Goal: Transaction & Acquisition: Book appointment/travel/reservation

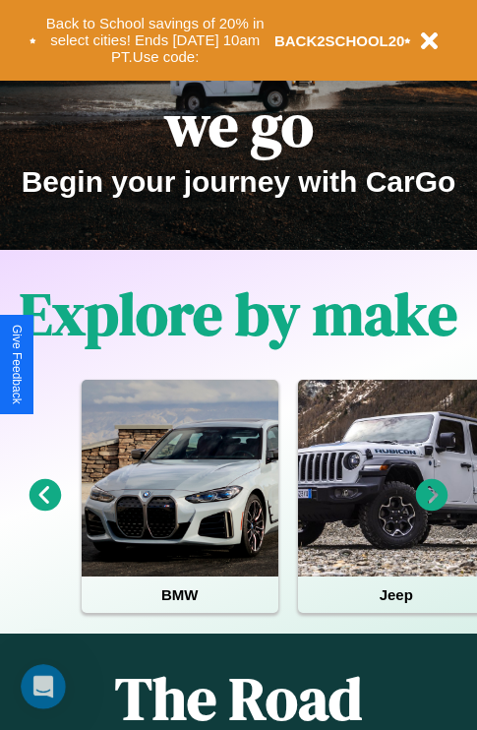
scroll to position [303, 0]
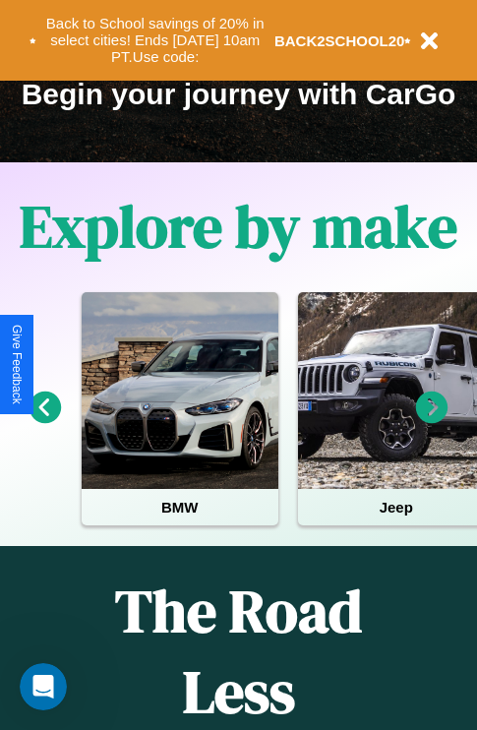
click at [432, 421] on icon at bounding box center [432, 407] width 32 height 32
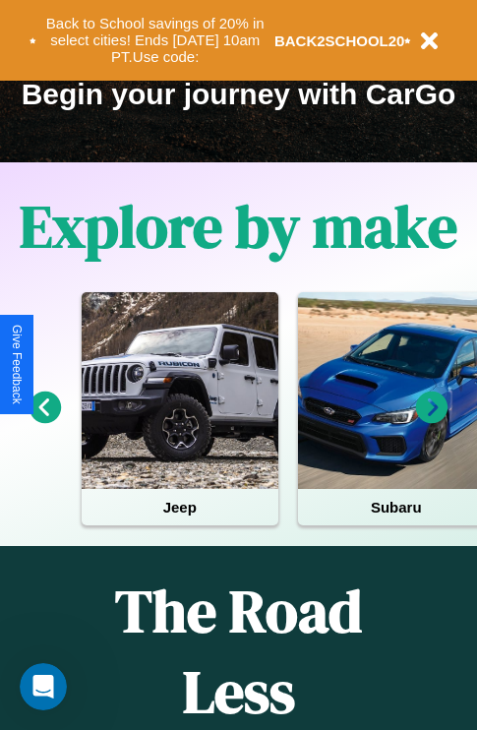
click at [432, 421] on icon at bounding box center [432, 407] width 32 height 32
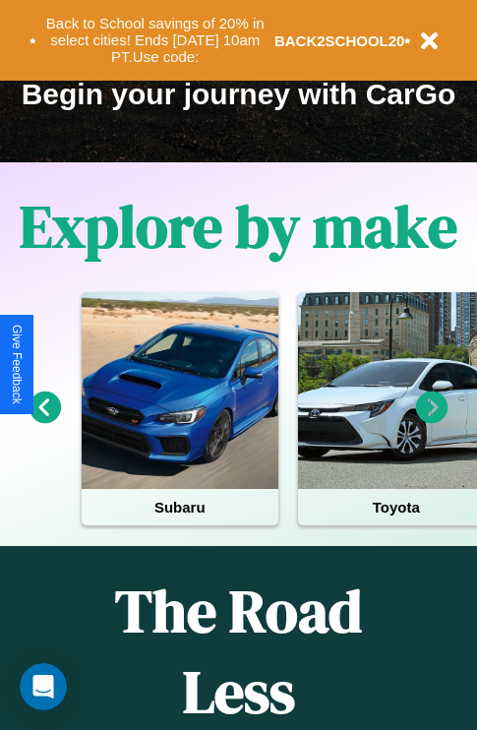
click at [432, 421] on icon at bounding box center [432, 407] width 32 height 32
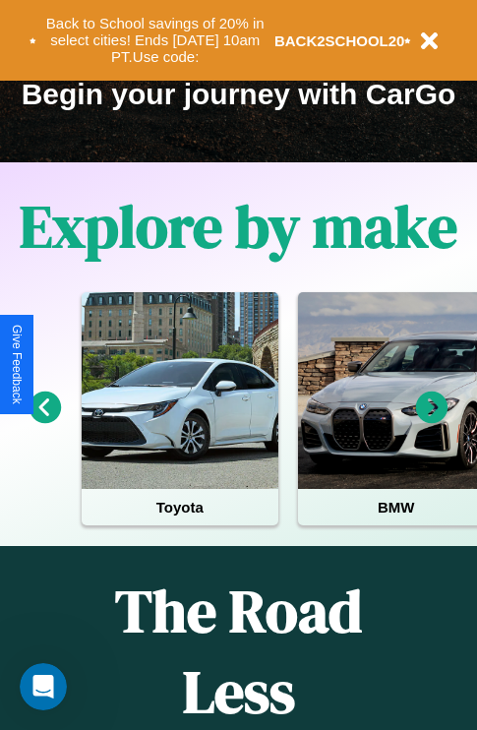
click at [44, 421] on icon at bounding box center [46, 407] width 32 height 32
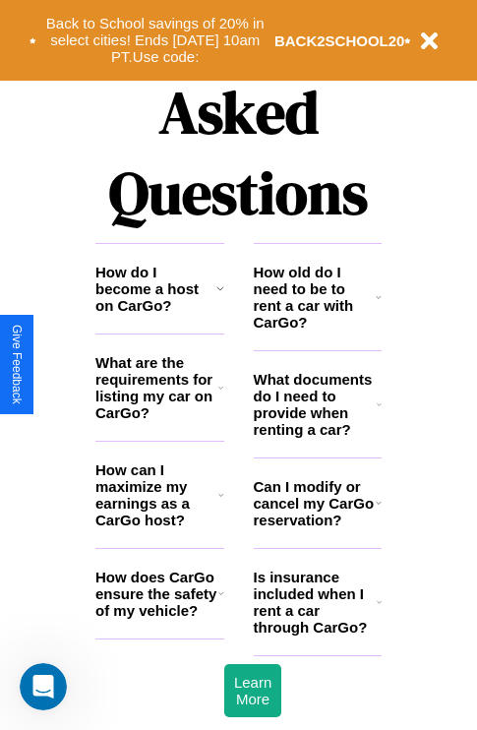
scroll to position [2383, 0]
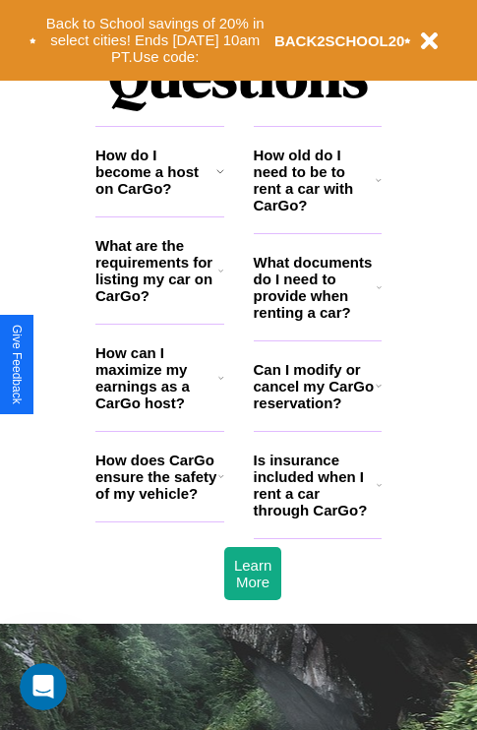
click at [159, 197] on h3 "How do I become a host on CarGo?" at bounding box center [155, 172] width 121 height 50
click at [159, 302] on h3 "What are the requirements for listing my car on CarGo?" at bounding box center [156, 270] width 123 height 67
click at [159, 502] on h3 "How does CarGo ensure the safety of my vehicle?" at bounding box center [156, 476] width 123 height 50
click at [220, 278] on icon at bounding box center [220, 271] width 5 height 16
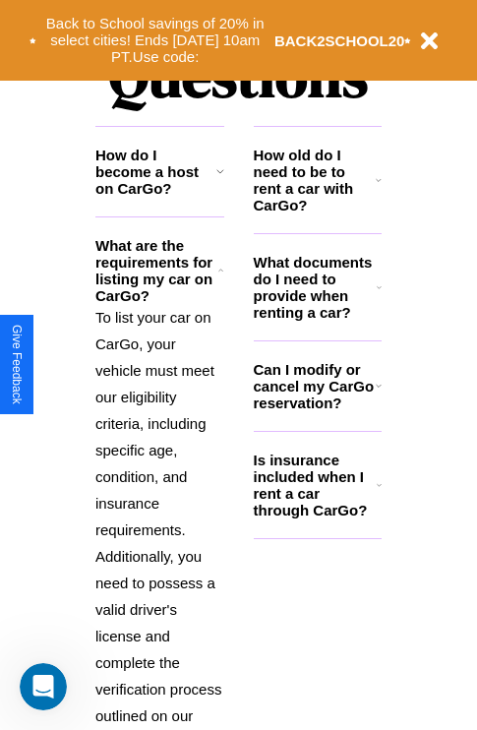
click at [317, 411] on h3 "Can I modify or cancel my CarGo reservation?" at bounding box center [315, 386] width 122 height 50
click at [317, 516] on h3 "Is insurance included when I rent a car through CarGo?" at bounding box center [315, 484] width 123 height 67
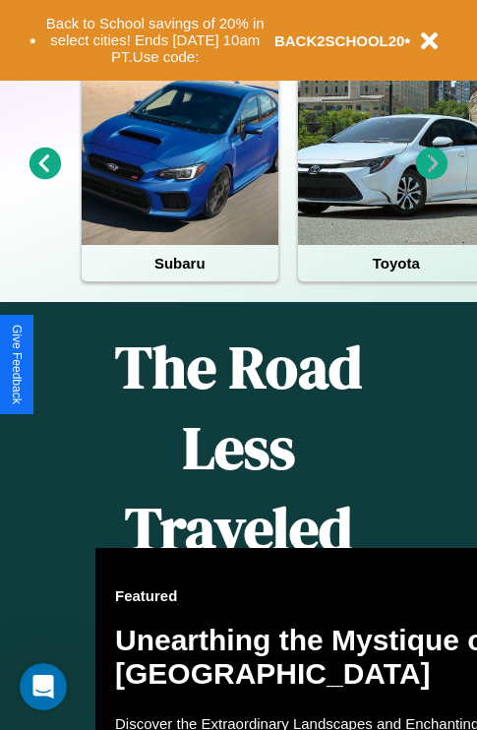
scroll to position [303, 0]
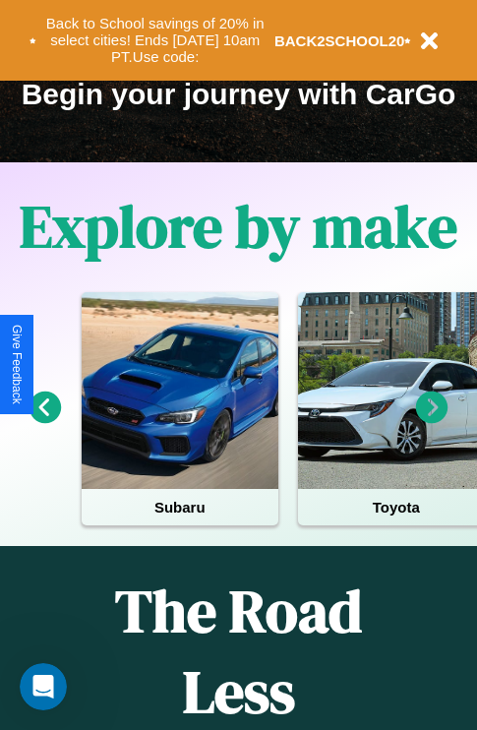
click at [432, 421] on icon at bounding box center [432, 407] width 32 height 32
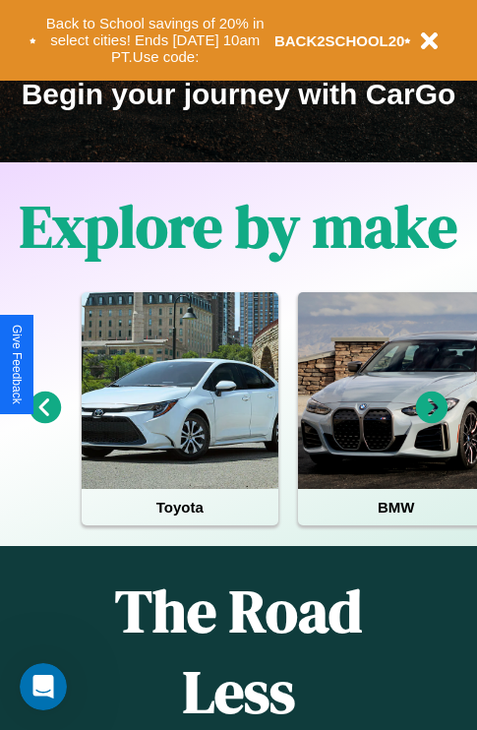
click at [432, 421] on icon at bounding box center [432, 407] width 32 height 32
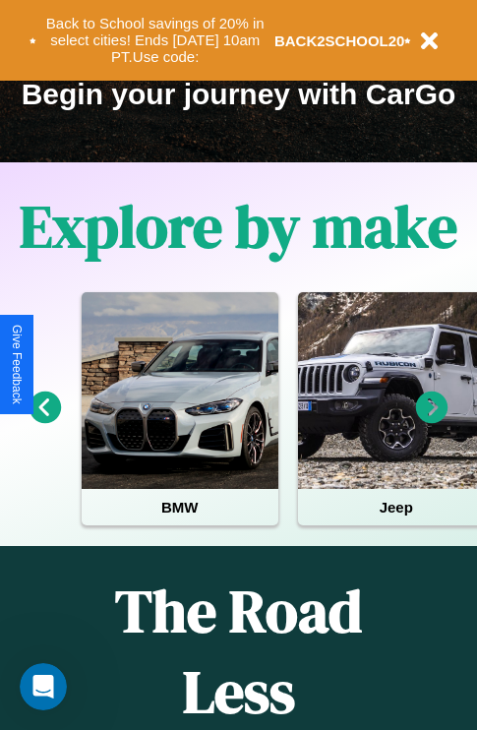
click at [44, 421] on icon at bounding box center [46, 407] width 32 height 32
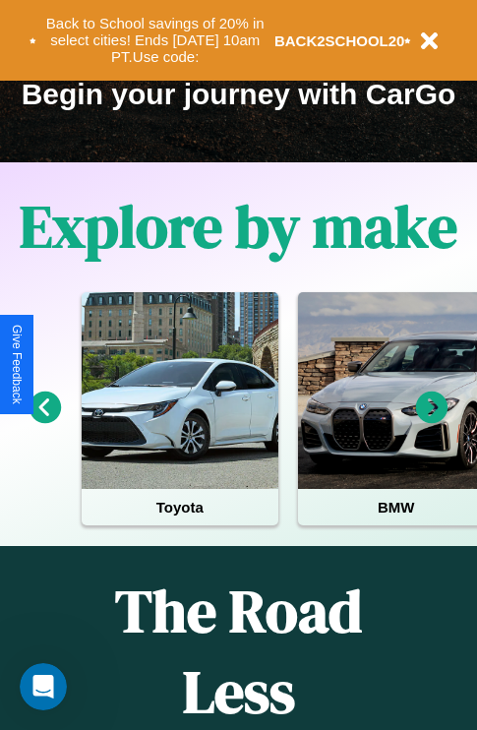
click at [44, 421] on icon at bounding box center [46, 407] width 32 height 32
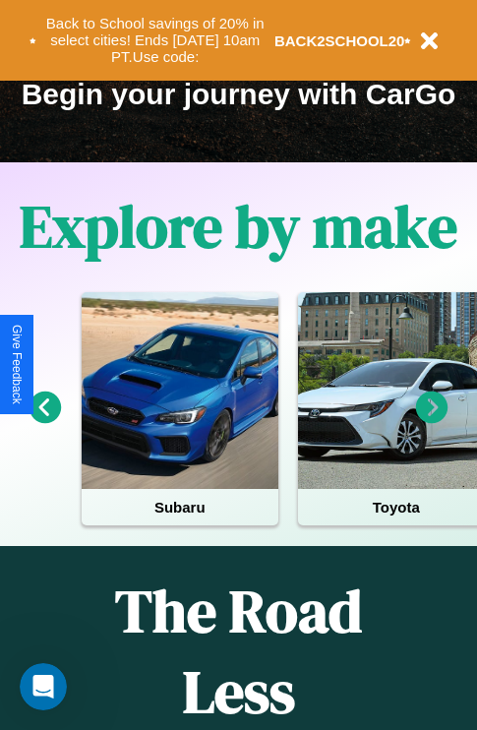
click at [432, 421] on icon at bounding box center [432, 407] width 32 height 32
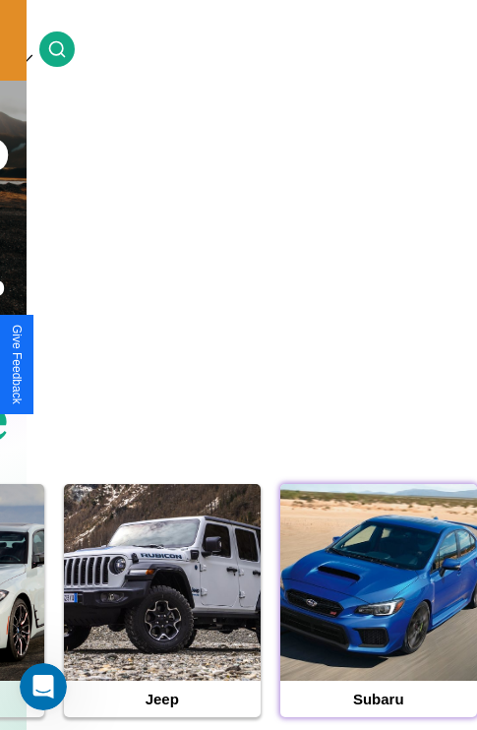
click at [378, 613] on div at bounding box center [378, 582] width 197 height 197
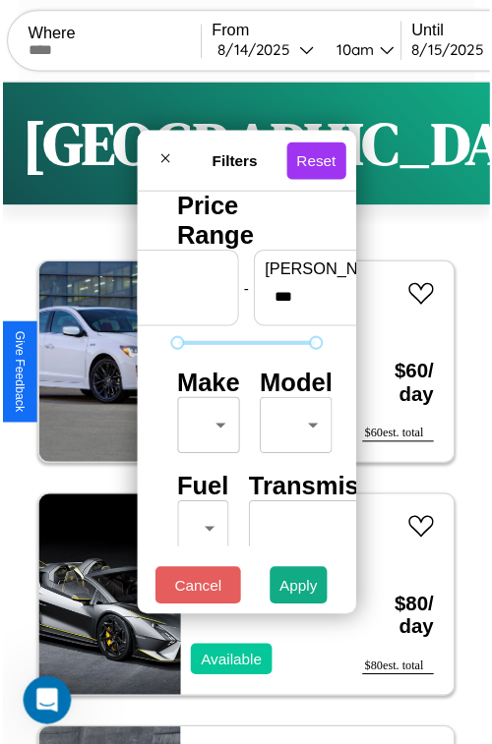
scroll to position [58, 0]
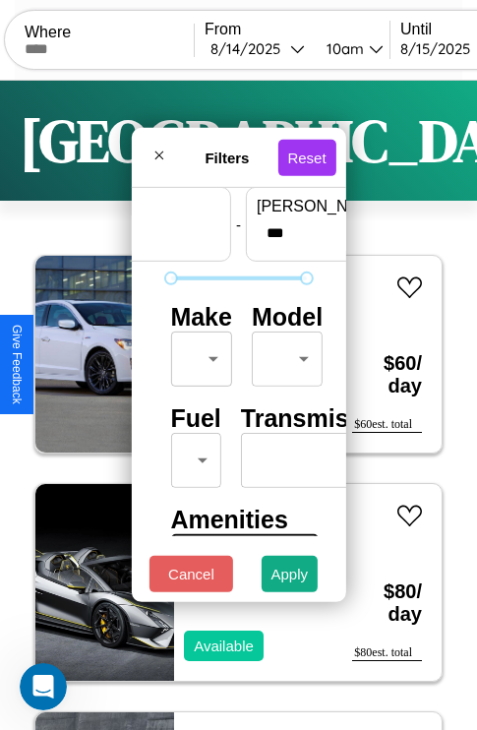
click at [198, 354] on body "CarGo Where From [DATE] 10am Until [DATE] 10am Become a Host Login Sign Up [GEO…" at bounding box center [238, 405] width 477 height 811
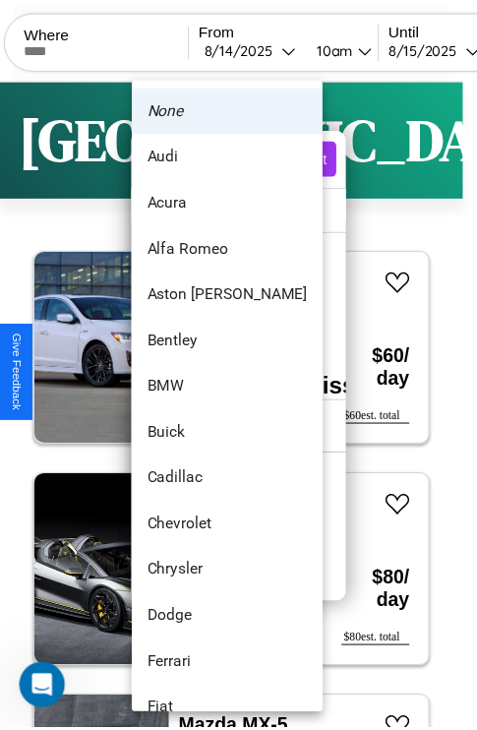
scroll to position [37, 0]
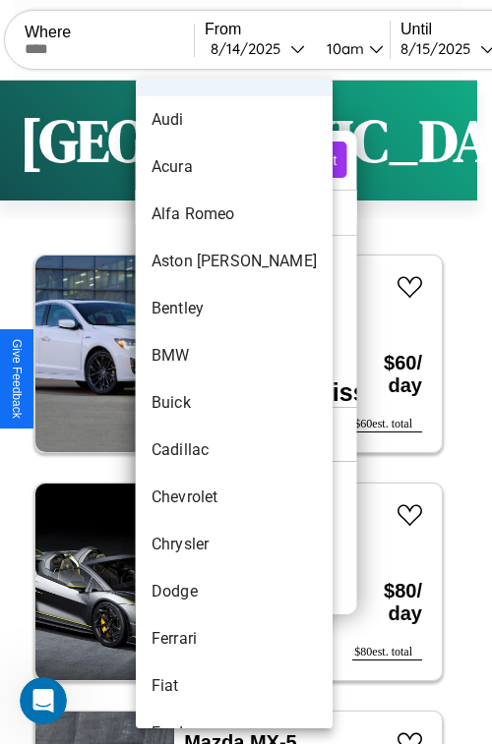
click at [197, 403] on li "Buick" at bounding box center [234, 403] width 197 height 47
type input "*****"
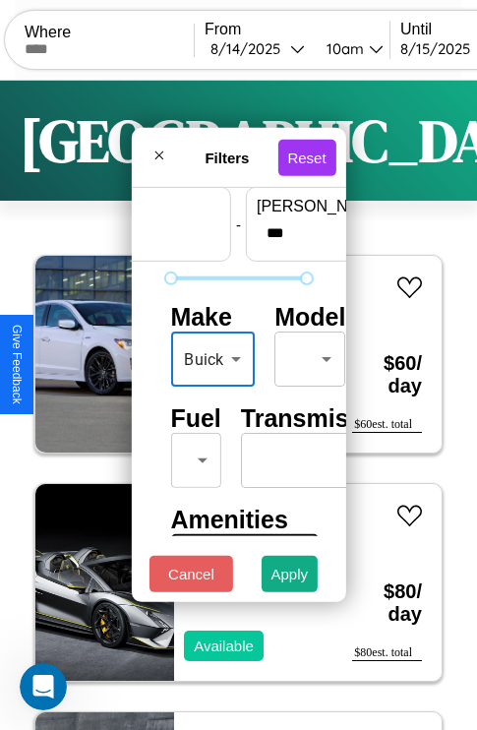
scroll to position [159, 0]
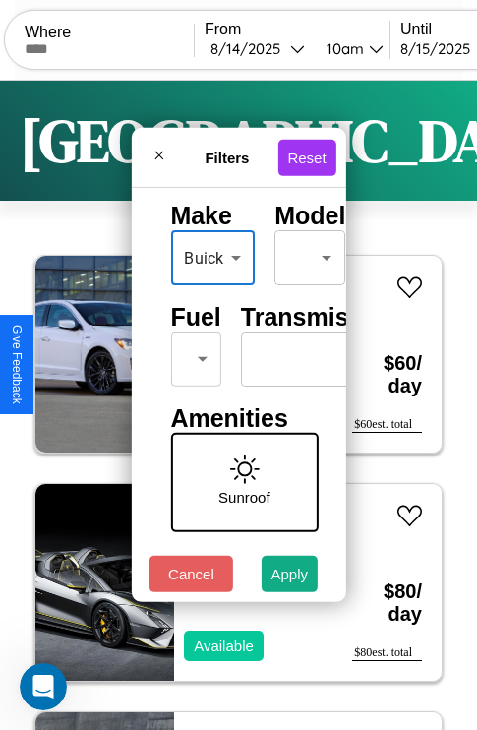
click at [192, 354] on body "CarGo Where From [DATE] 10am Until [DATE] 10am Become a Host Login Sign Up [GEO…" at bounding box center [238, 405] width 477 height 811
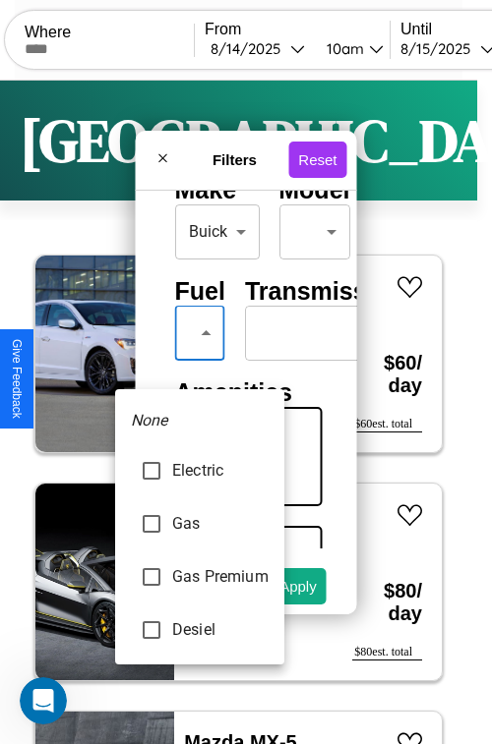
type input "***"
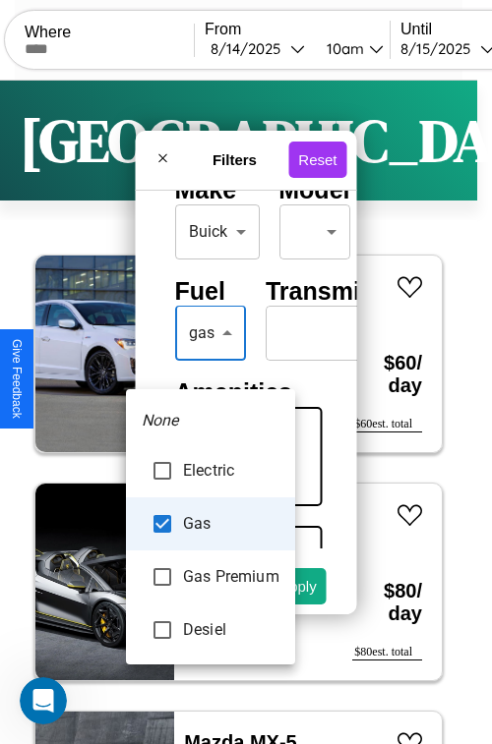
click at [209, 362] on div at bounding box center [246, 372] width 492 height 744
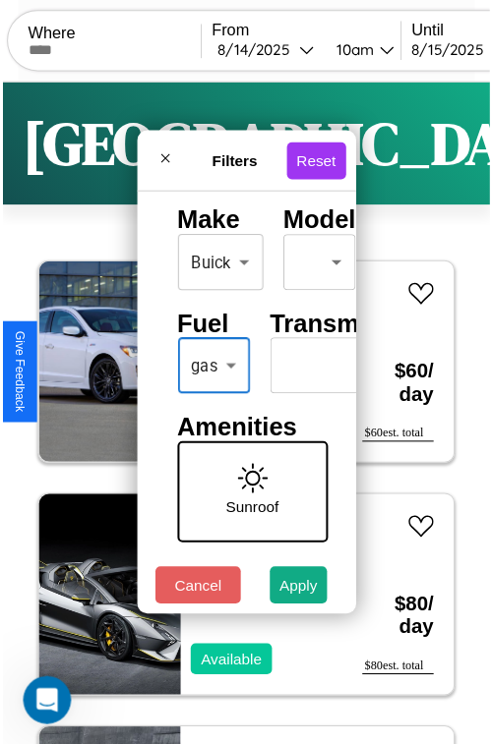
scroll to position [159, 83]
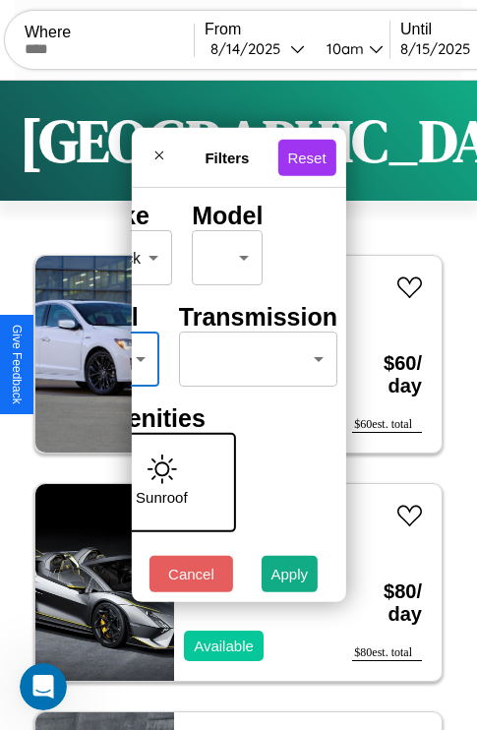
click at [254, 354] on body "CarGo Where From [DATE] 10am Until [DATE] 10am Become a Host Login Sign Up [GEO…" at bounding box center [238, 405] width 477 height 811
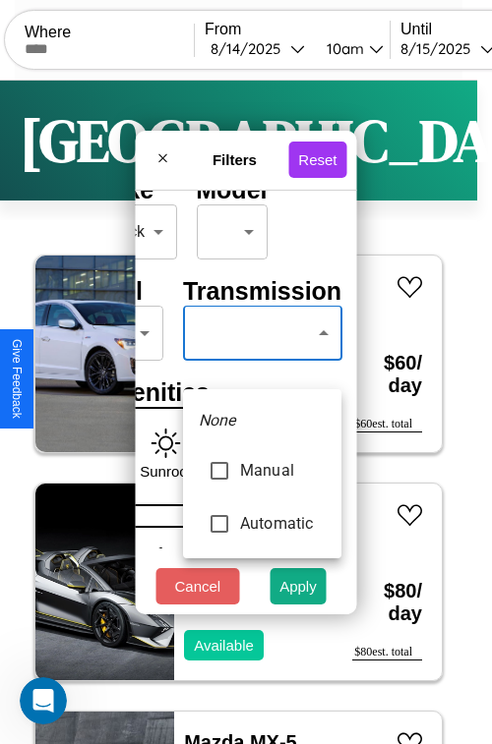
type input "******"
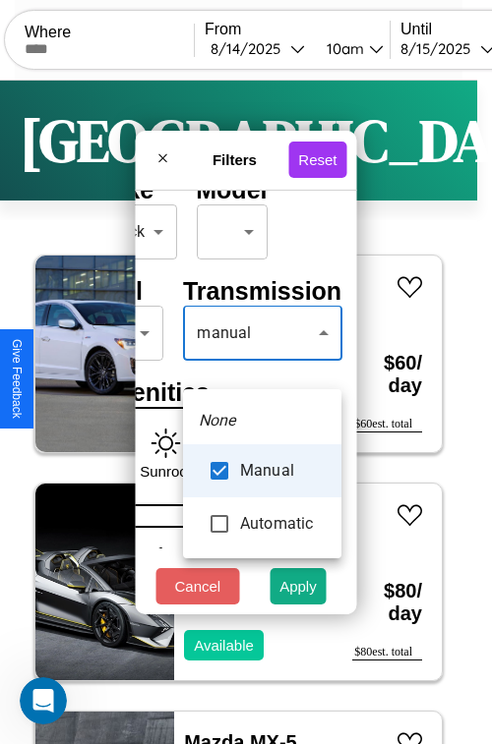
click at [262, 362] on div at bounding box center [246, 372] width 492 height 744
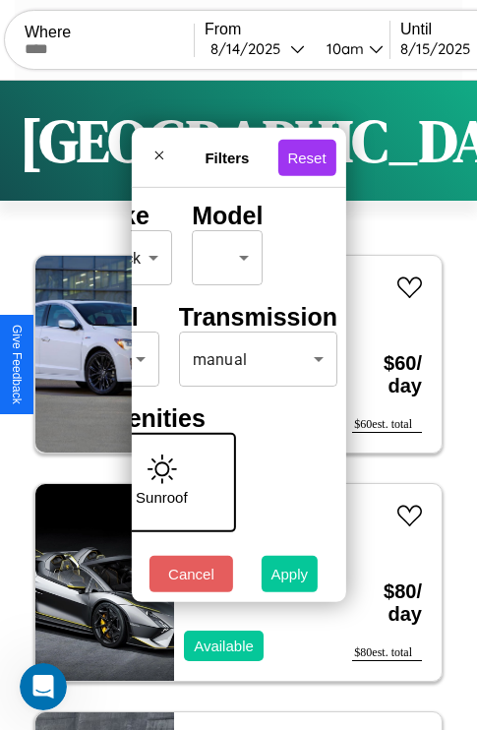
click at [290, 578] on button "Apply" at bounding box center [290, 574] width 57 height 36
